Goal: Task Accomplishment & Management: Manage account settings

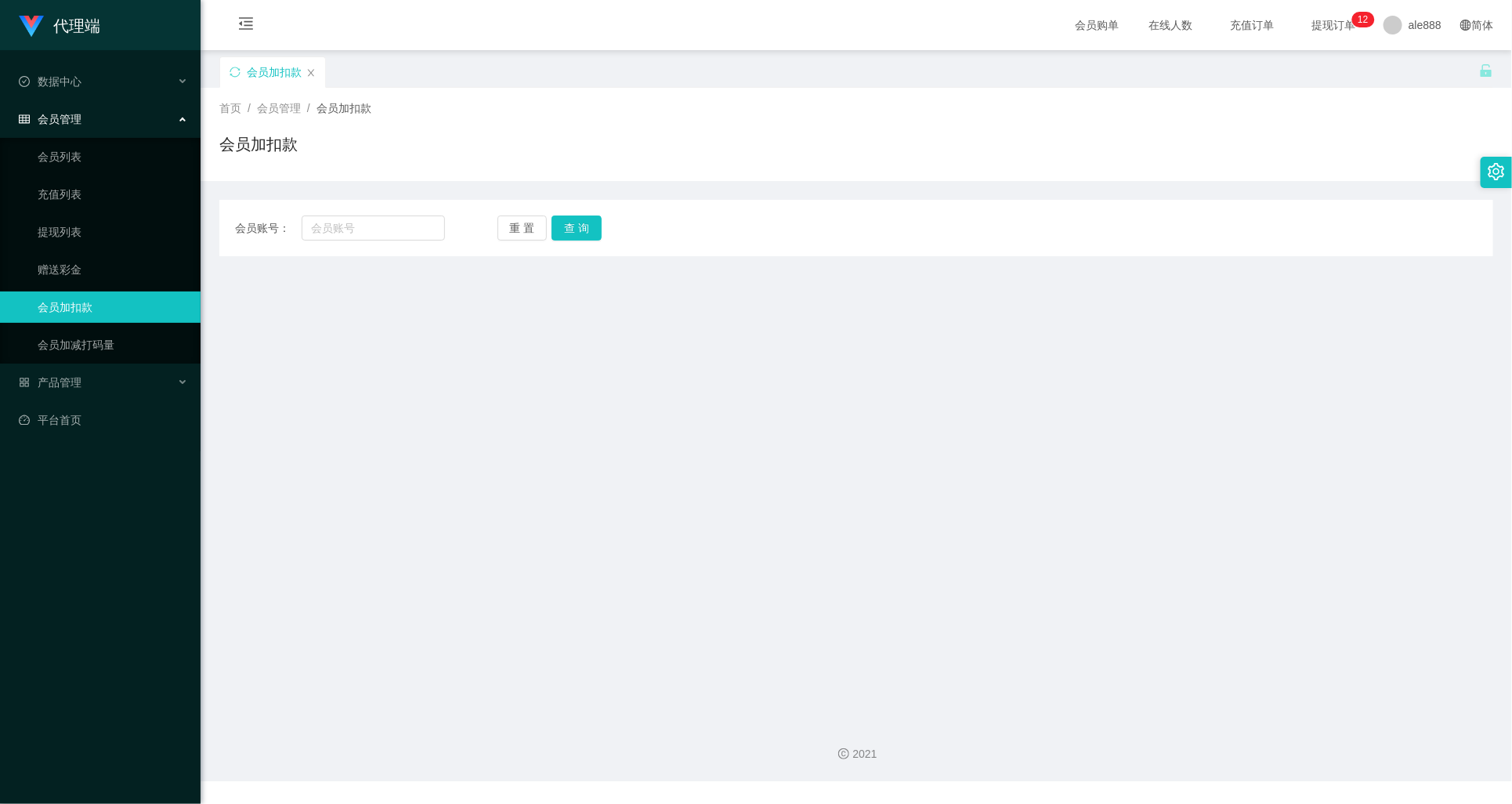
click at [1215, 96] on div "首页 / 会员管理 / 会员加扣款 / 会员加扣款" at bounding box center [856, 134] width 1312 height 94
drag, startPoint x: 1251, startPoint y: 454, endPoint x: 1020, endPoint y: 391, distance: 239.4
click at [1253, 454] on main "关闭左侧 关闭右侧 关闭其它 刷新页面 会员加扣款 首页 / 会员管理 / 会员加扣款 / 会员加扣款 会员账号： 重 置 查 询 会员账号 会员姓名 账号余…" at bounding box center [856, 379] width 1312 height 658
drag, startPoint x: 376, startPoint y: 226, endPoint x: 524, endPoint y: 266, distance: 153.3
click at [379, 228] on input "text" at bounding box center [373, 228] width 144 height 25
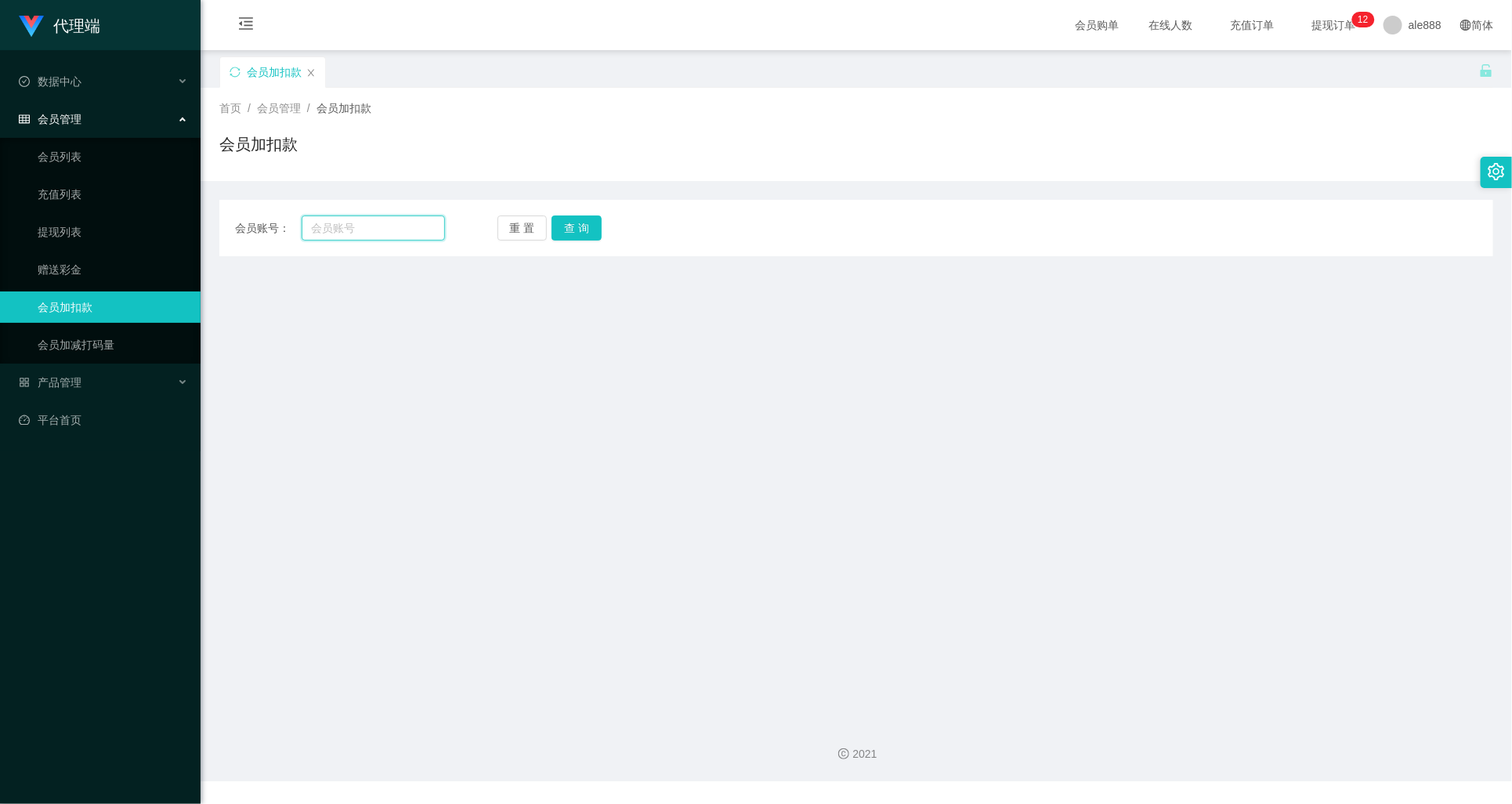
paste input "Leevoonfu"
type input "Leevoonfu"
click at [576, 212] on div "会员账号： [PERSON_NAME] 重 置 查 询 会员账号 会员姓名 账号余额 操作类型 人工加款 人工扣款 金额 确 定" at bounding box center [857, 228] width 1274 height 57
click at [579, 220] on button "查 询" at bounding box center [577, 228] width 50 height 25
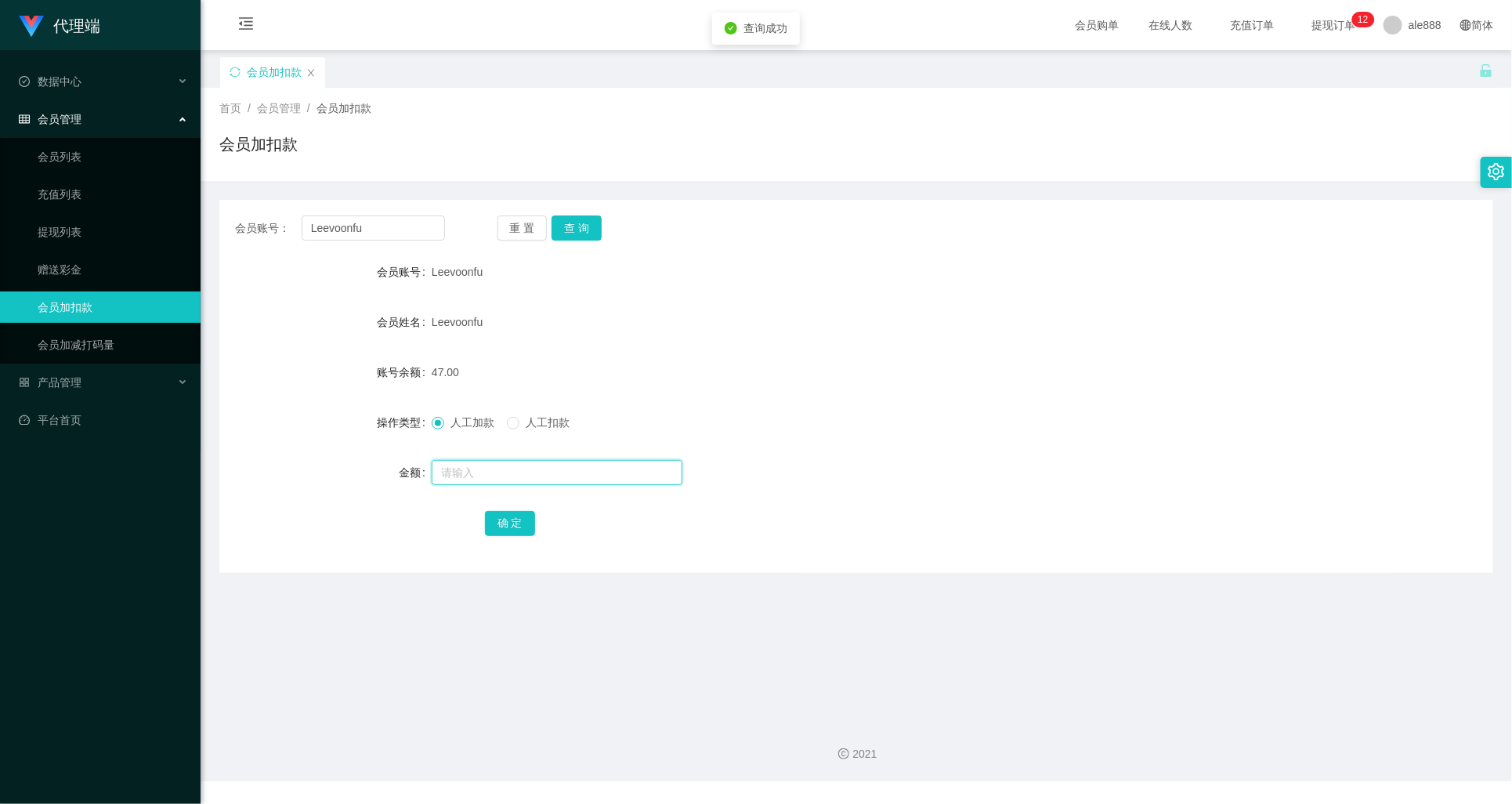
click at [533, 476] on input "text" at bounding box center [557, 473] width 250 height 25
type input "8"
click at [510, 525] on button "确 定" at bounding box center [510, 523] width 50 height 25
click at [844, 387] on div "55.00" at bounding box center [803, 372] width 743 height 32
click at [489, 457] on div at bounding box center [803, 473] width 743 height 32
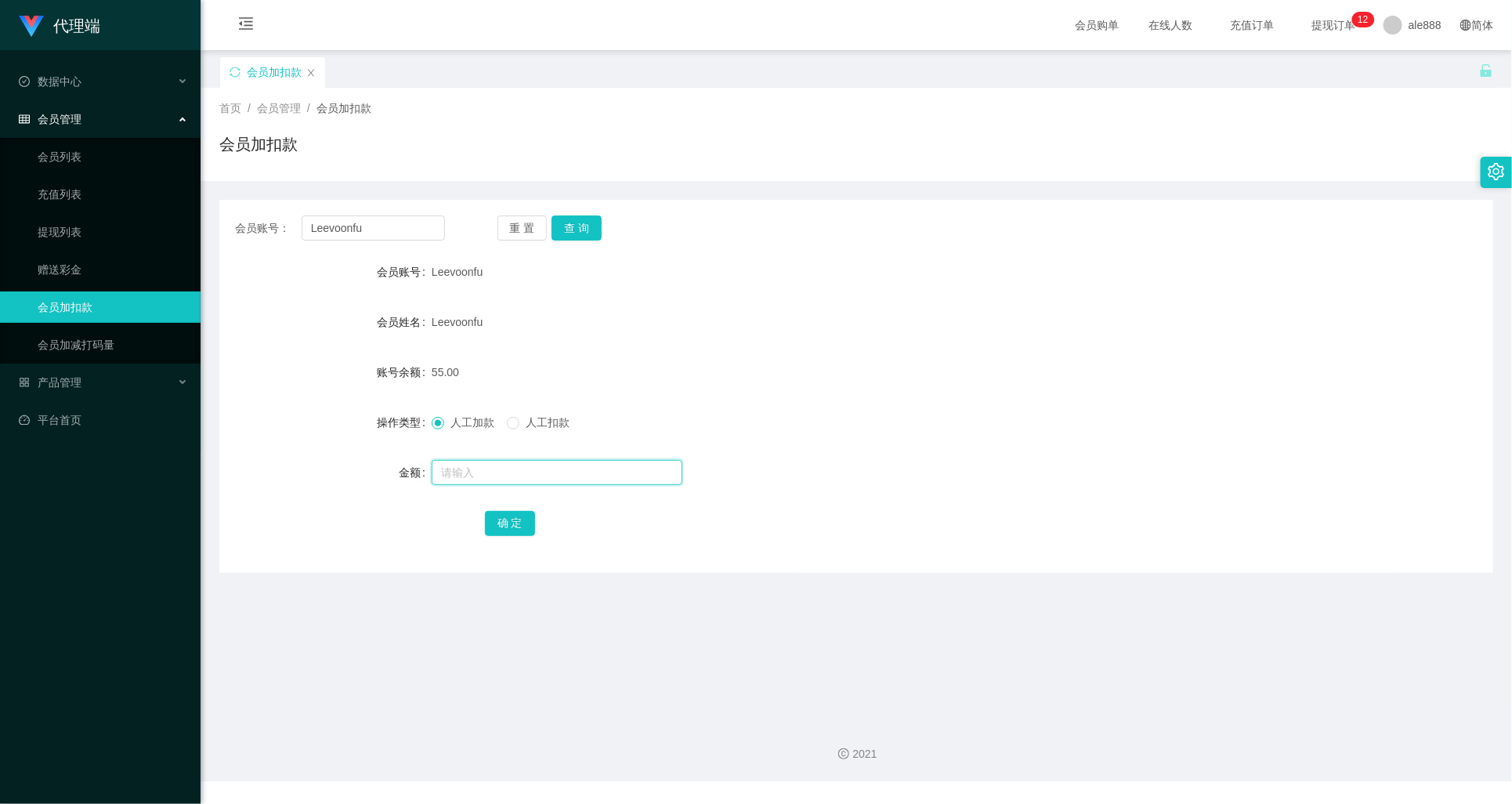
click at [491, 468] on input "text" at bounding box center [557, 473] width 250 height 25
type input "8"
click at [508, 534] on button "确 定" at bounding box center [510, 523] width 50 height 25
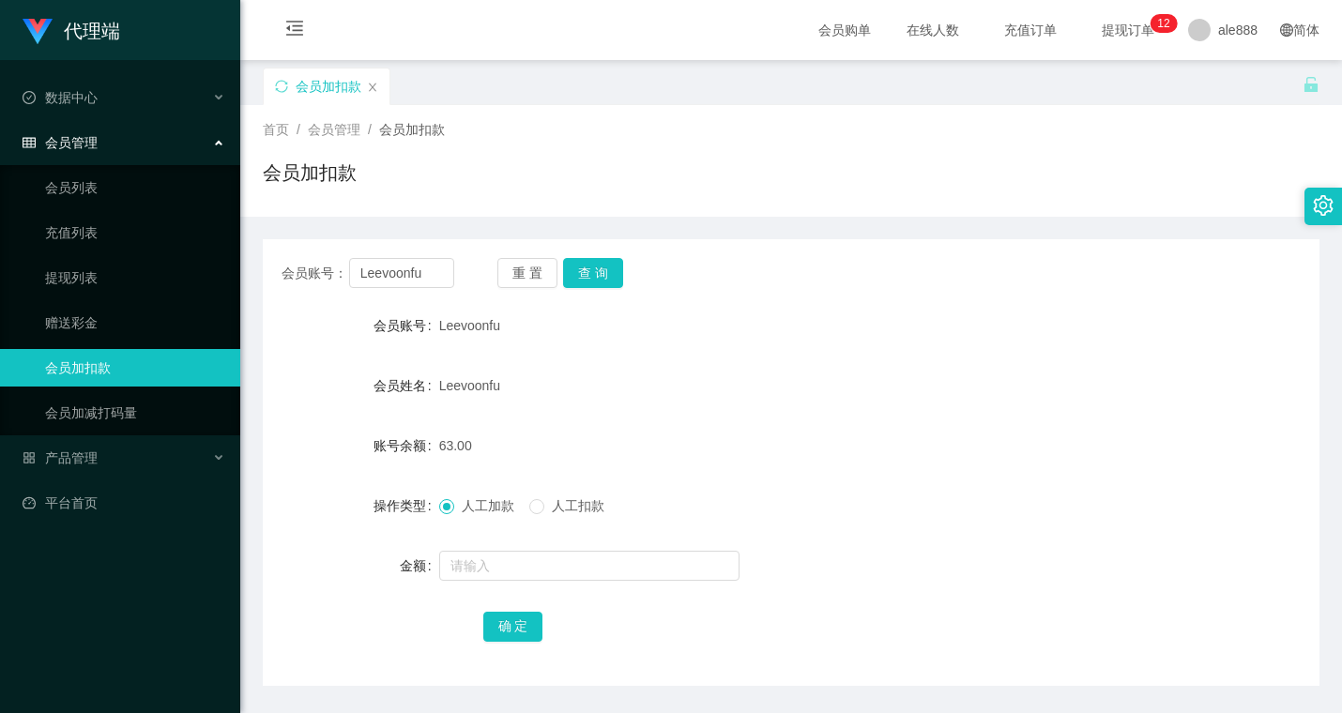
click at [1225, 287] on div "会员账号： Leevoonfu 重 置 查 询" at bounding box center [791, 273] width 1057 height 30
click at [612, 269] on button "查 询" at bounding box center [593, 273] width 60 height 30
drag, startPoint x: 492, startPoint y: 579, endPoint x: 514, endPoint y: 567, distance: 25.6
click at [514, 567] on input "text" at bounding box center [589, 566] width 300 height 30
type input "8"
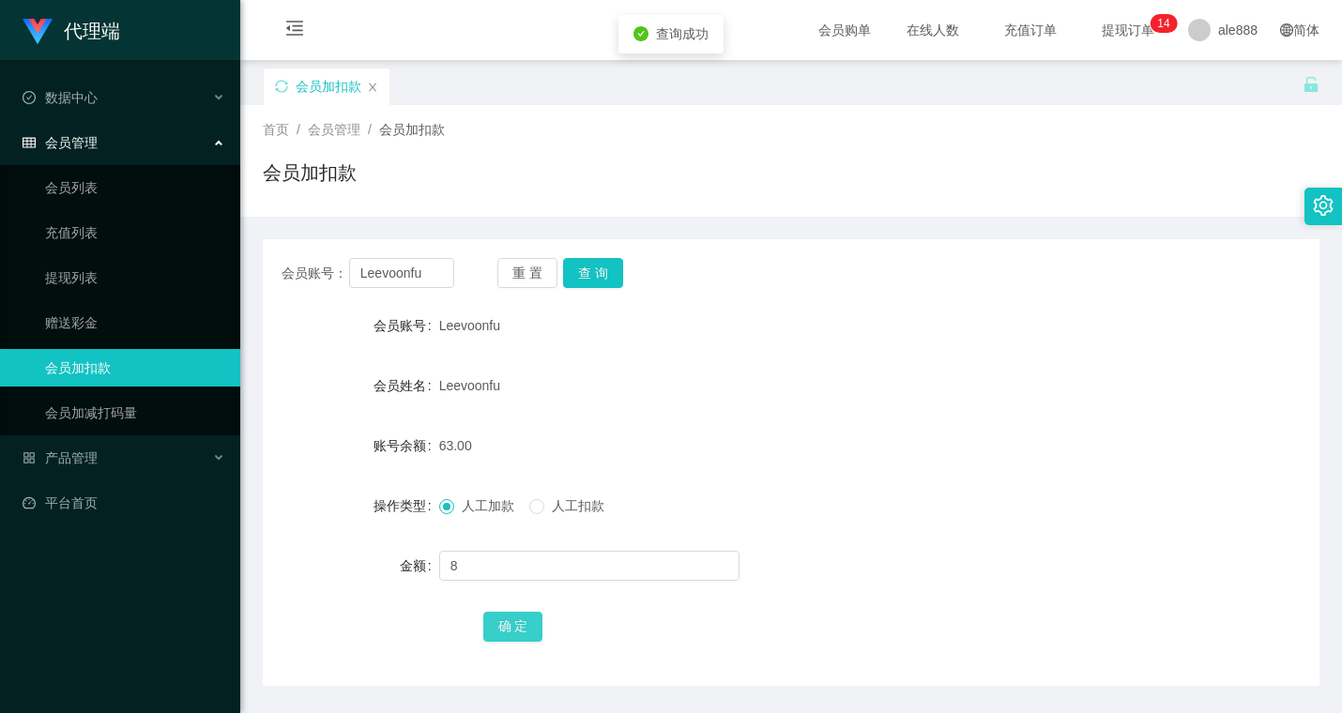
click at [504, 631] on button "确 定" at bounding box center [513, 627] width 60 height 30
click at [1265, 244] on div "会员账号： Leevoonfu 重 置 查 询 会员账号 Leevoonfu 会员姓名 Leevoonfu 账号余额 71.00 操作类型 人工加款 人工扣款…" at bounding box center [791, 462] width 1057 height 447
